Goal: Information Seeking & Learning: Learn about a topic

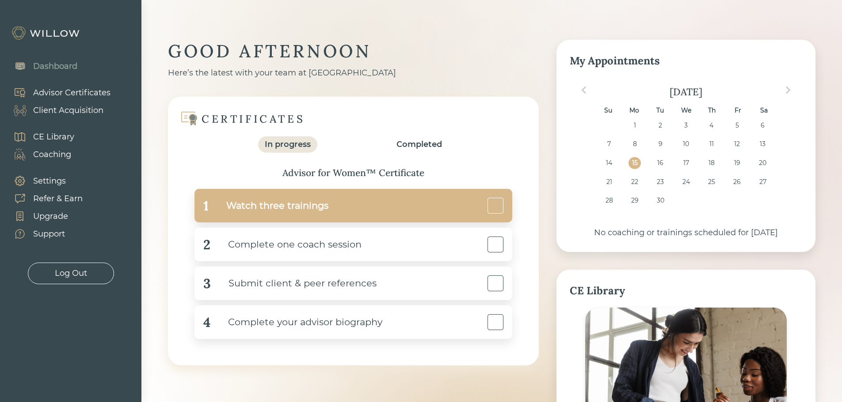
click at [292, 204] on div "Watch three trainings" at bounding box center [269, 206] width 120 height 20
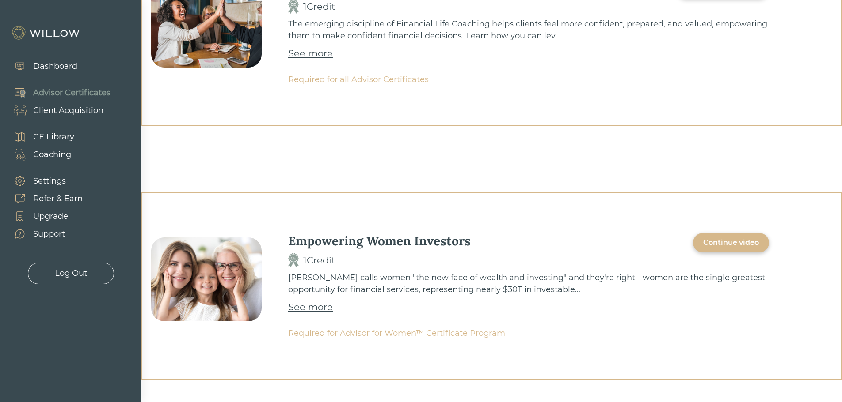
scroll to position [133, 0]
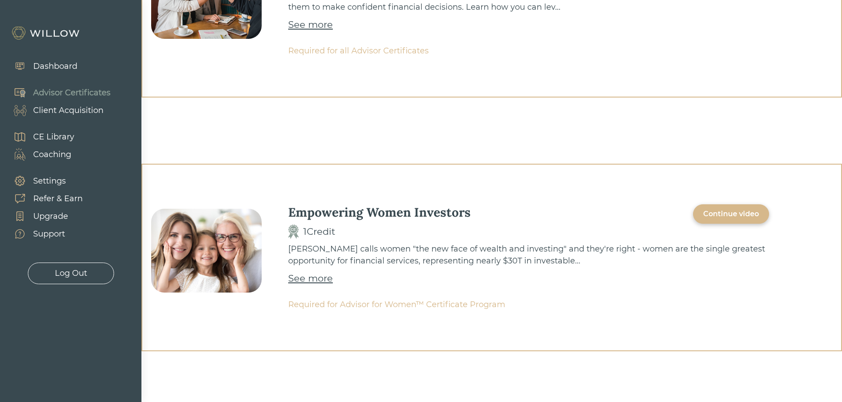
click at [709, 217] on div "Continue video" at bounding box center [731, 214] width 56 height 11
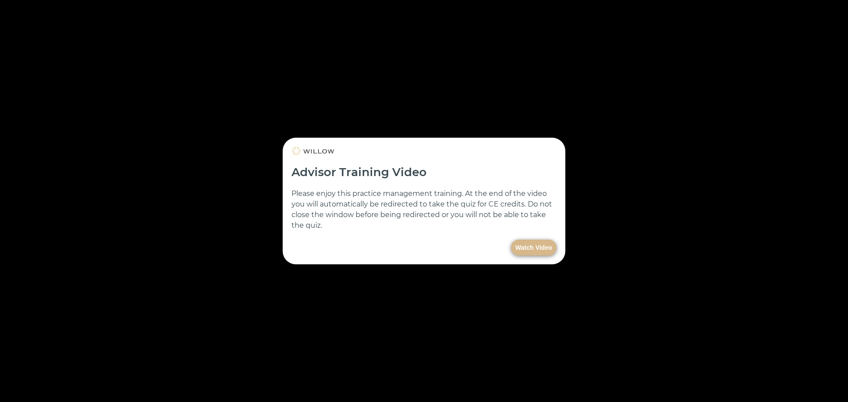
click at [530, 248] on button "Watch Video" at bounding box center [534, 248] width 46 height 16
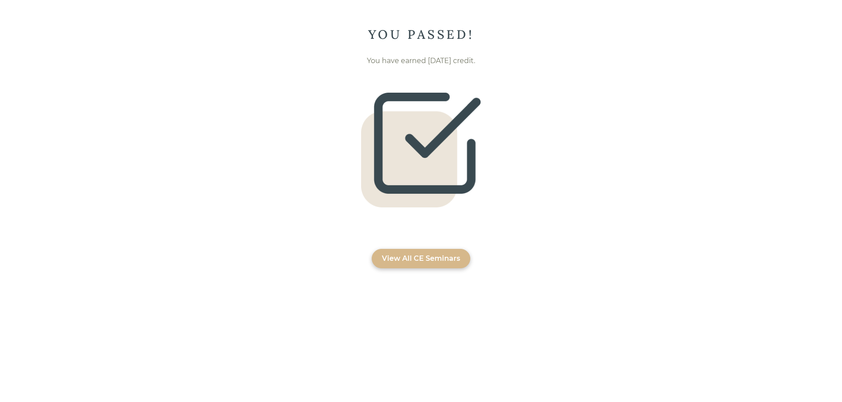
click at [435, 258] on div "View All CE Seminars" at bounding box center [421, 259] width 78 height 11
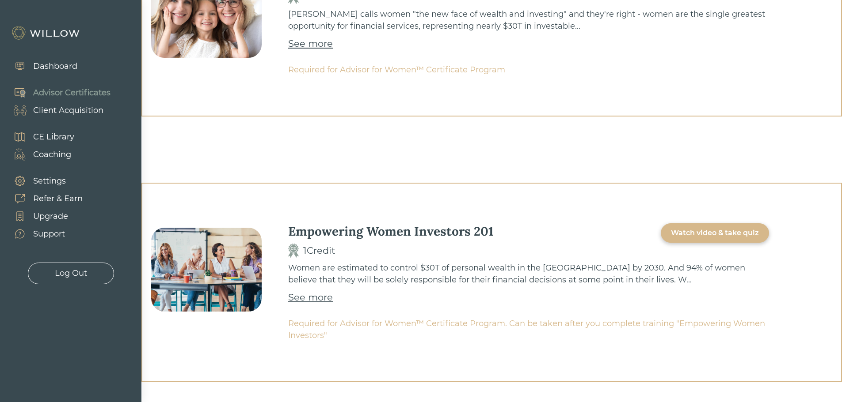
scroll to position [387, 0]
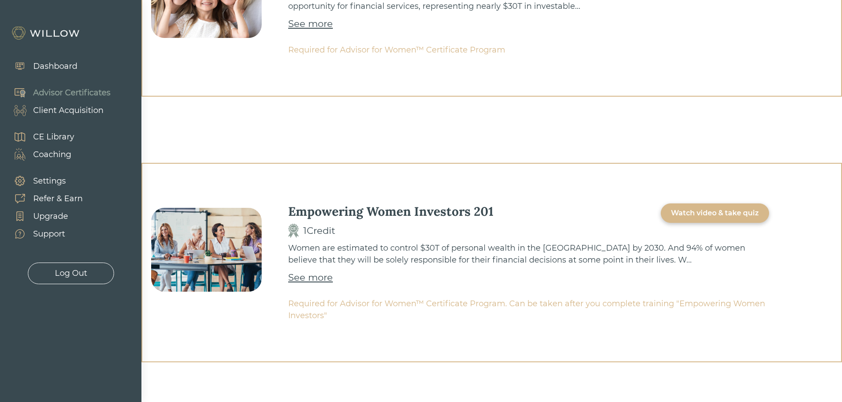
click at [798, 52] on div "Empowering Women Investors 1 Credit Training completed [PERSON_NAME] calls wome…" at bounding box center [491, 3] width 700 height 188
click at [57, 31] on img at bounding box center [46, 33] width 71 height 14
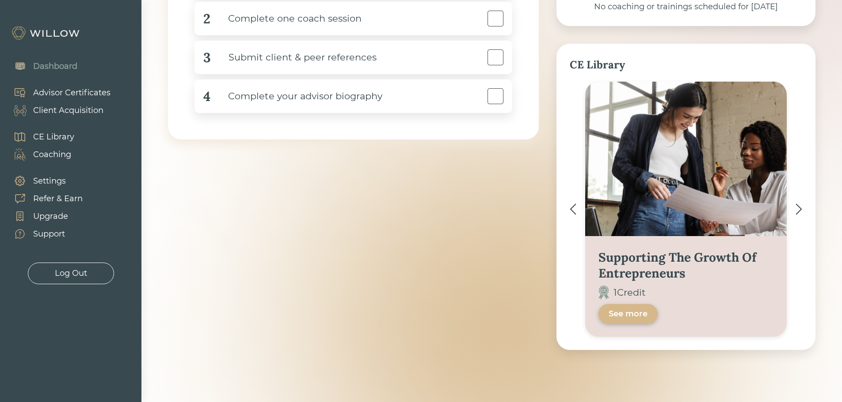
scroll to position [227, 0]
click at [796, 205] on img at bounding box center [798, 208] width 7 height 11
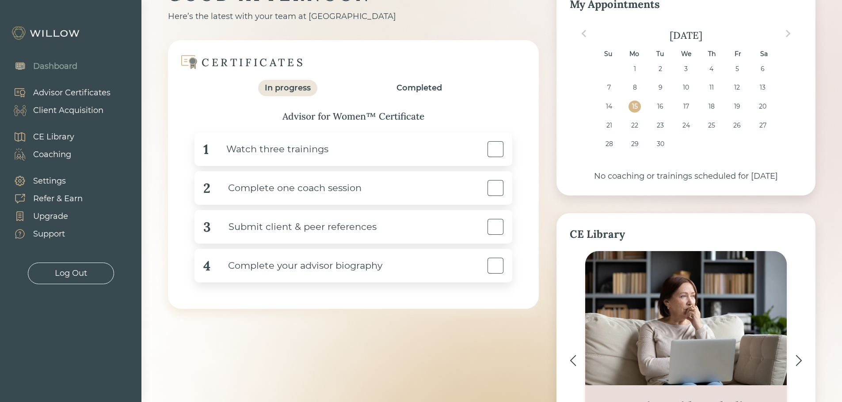
scroll to position [191, 0]
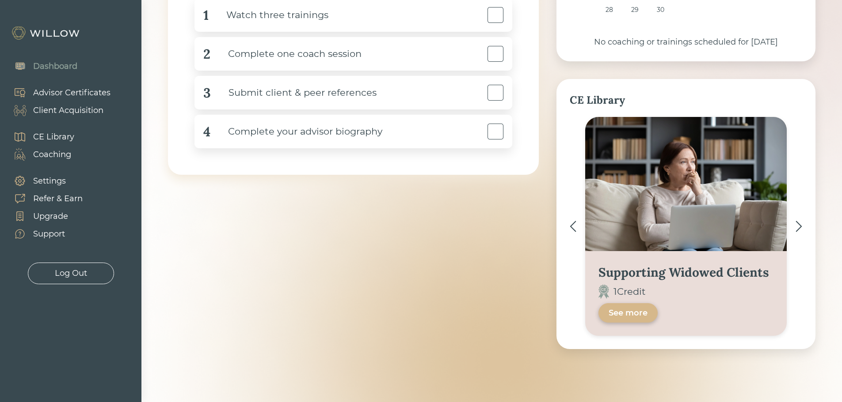
click at [569, 226] on img at bounding box center [572, 226] width 7 height 11
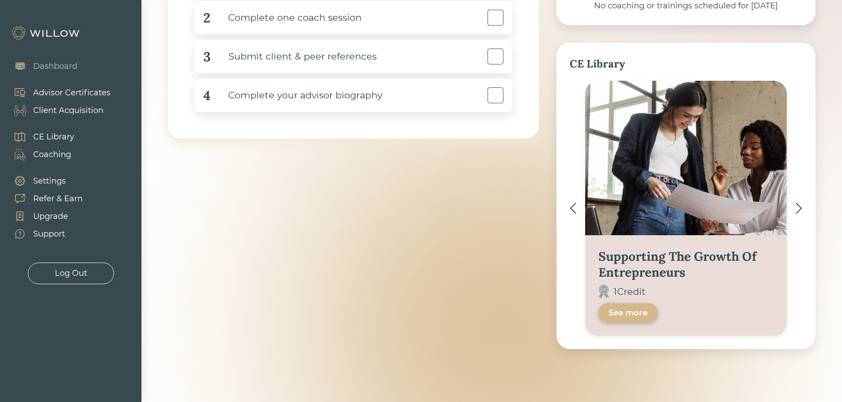
click at [572, 212] on img at bounding box center [572, 208] width 7 height 11
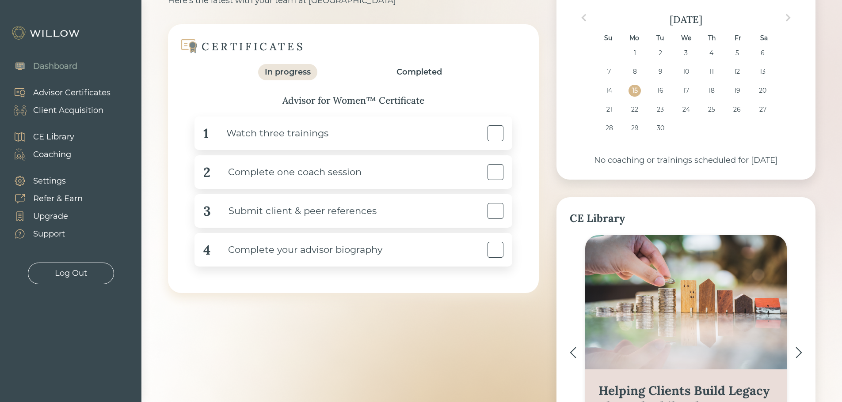
scroll to position [207, 0]
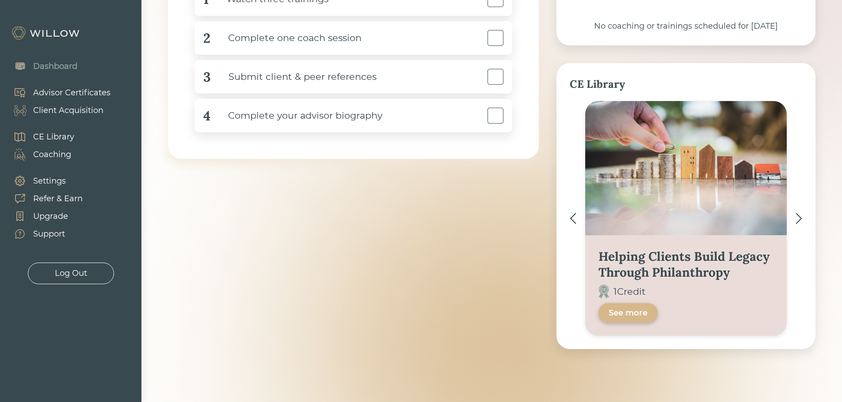
click at [796, 220] on img at bounding box center [798, 218] width 7 height 11
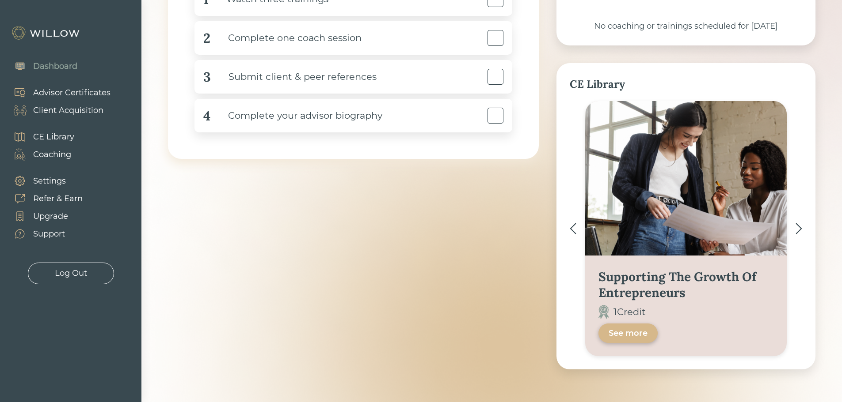
scroll to position [227, 0]
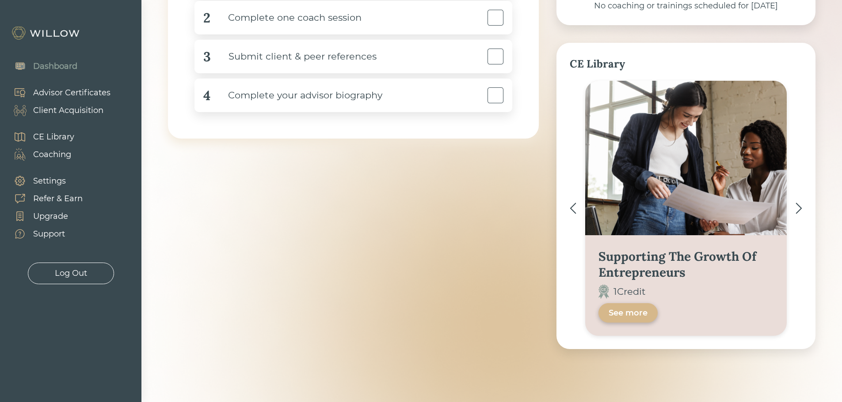
click at [797, 205] on img at bounding box center [798, 208] width 7 height 11
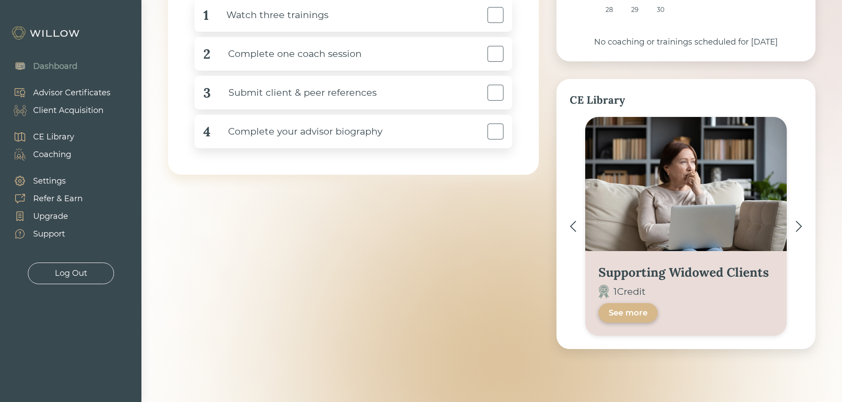
scroll to position [191, 0]
click at [797, 228] on img at bounding box center [798, 226] width 7 height 11
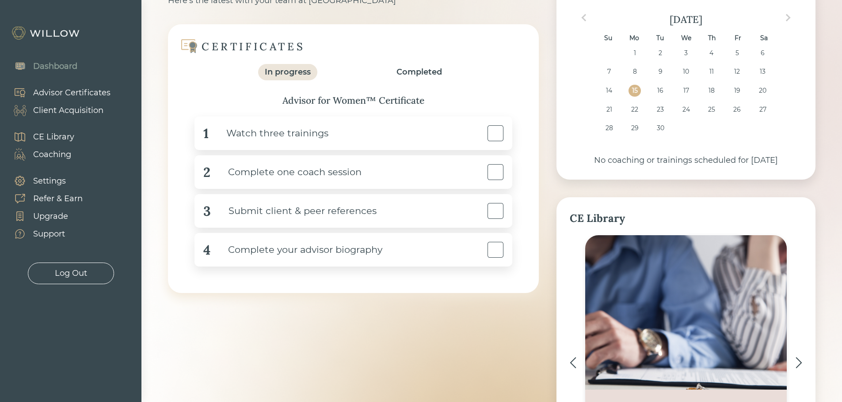
scroll to position [227, 0]
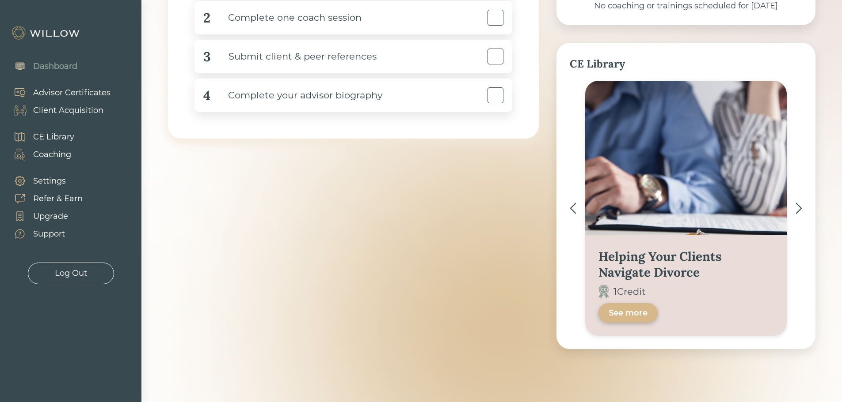
click at [573, 209] on img at bounding box center [572, 208] width 7 height 11
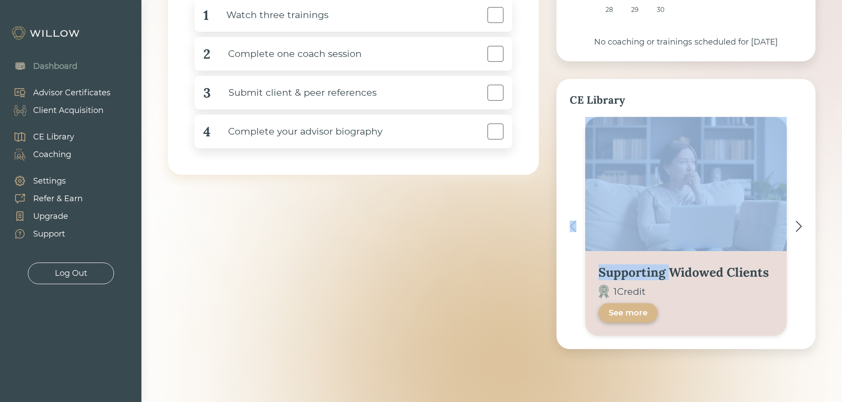
click at [573, 209] on div "Supporting Widowed Clients 1 Credit See more" at bounding box center [685, 226] width 232 height 219
click at [569, 200] on div "CE Library Supporting Widowed Clients 1 Credit See more" at bounding box center [685, 214] width 259 height 270
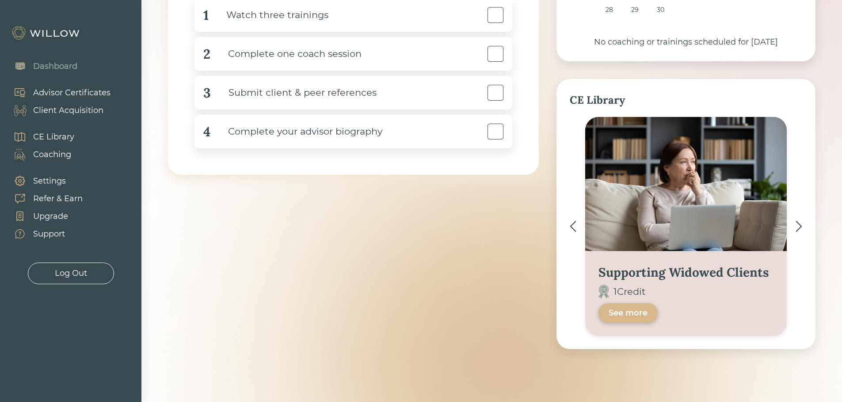
click at [724, 311] on div "Supporting Widowed Clients 1 Credit See more" at bounding box center [685, 294] width 175 height 58
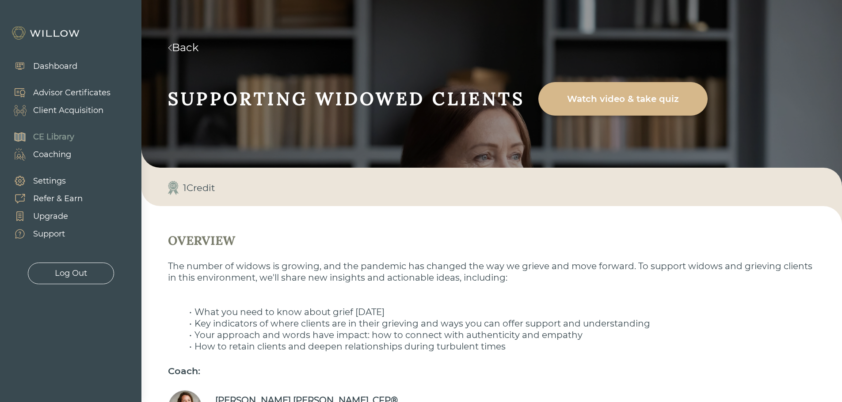
click at [58, 62] on div "Dashboard" at bounding box center [55, 67] width 44 height 12
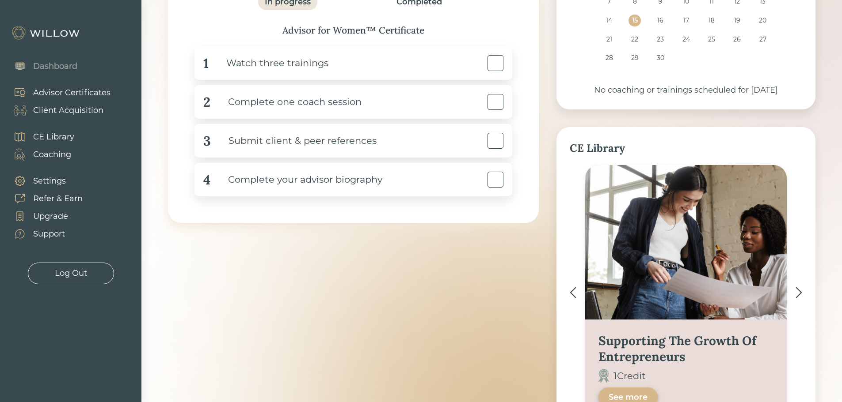
scroll to position [177, 0]
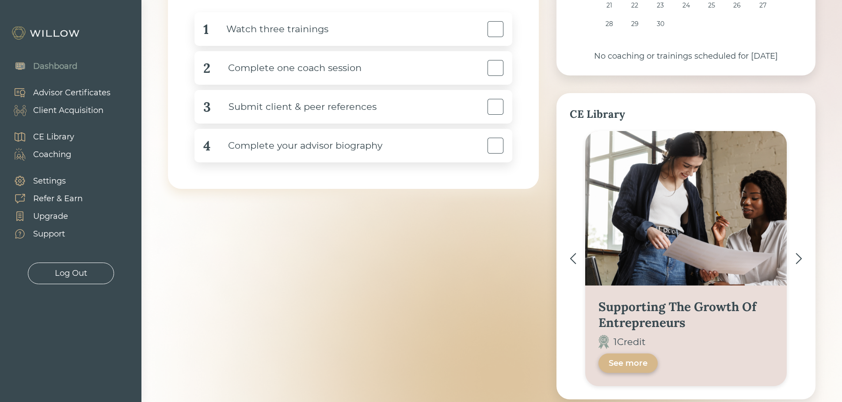
click at [46, 135] on div "CE Library" at bounding box center [53, 137] width 41 height 12
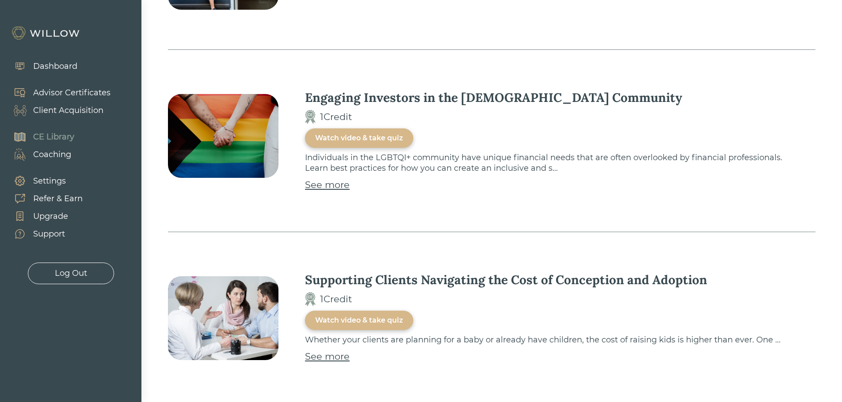
scroll to position [1590, 0]
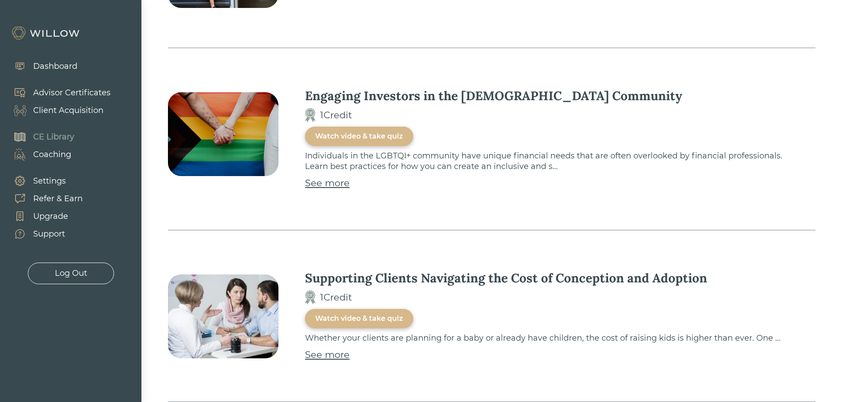
click at [337, 176] on div "See more" at bounding box center [327, 183] width 45 height 14
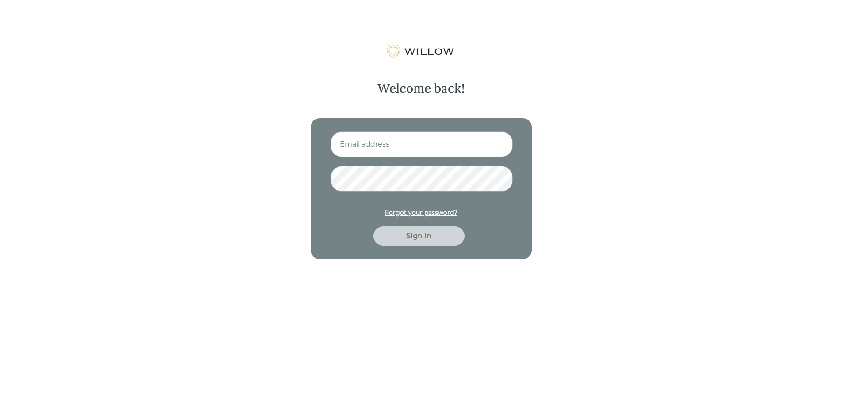
click at [422, 142] on input at bounding box center [421, 145] width 182 height 26
type input "aliciaalbr48@gmail.com"
click at [427, 235] on div "Sign in" at bounding box center [418, 236] width 71 height 11
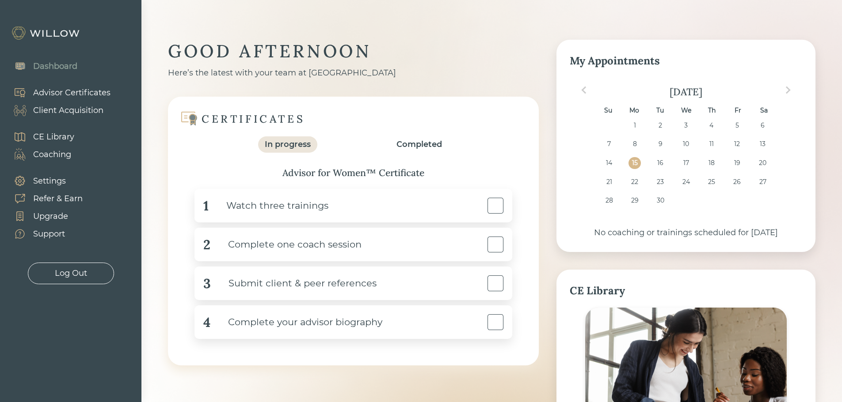
click at [53, 139] on div "CE Library" at bounding box center [53, 137] width 41 height 12
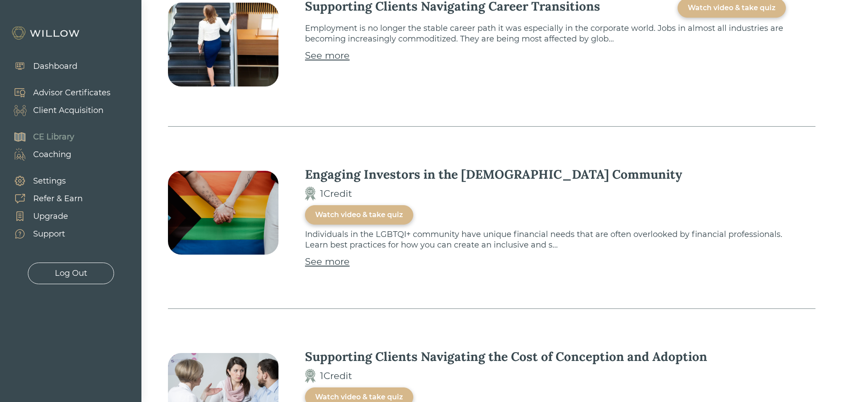
scroll to position [1546, 0]
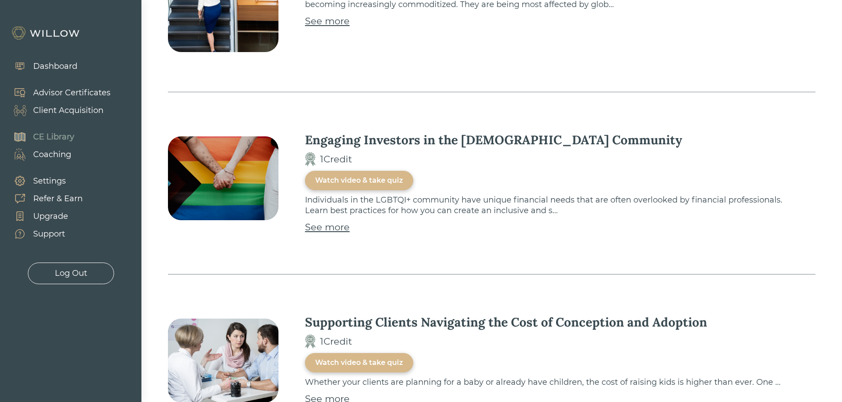
click at [334, 220] on div "See more" at bounding box center [327, 227] width 45 height 14
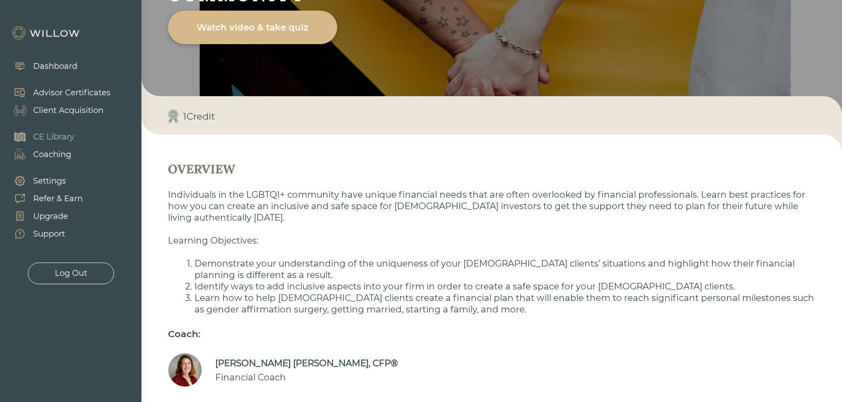
scroll to position [127, 0]
